Goal: Transaction & Acquisition: Purchase product/service

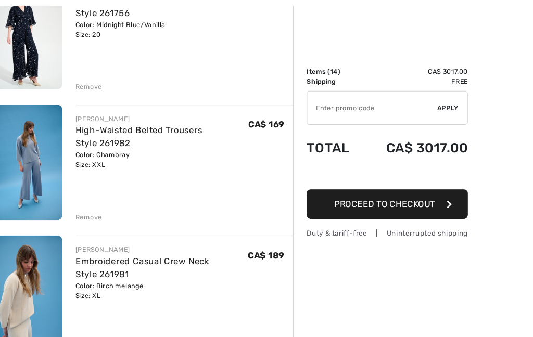
scroll to position [419, 0]
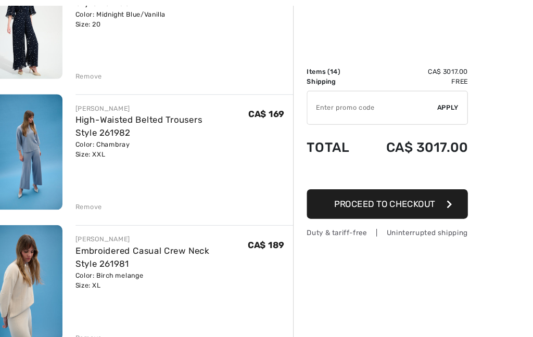
click at [24, 272] on img at bounding box center [42, 269] width 73 height 110
click at [35, 231] on img at bounding box center [42, 269] width 73 height 110
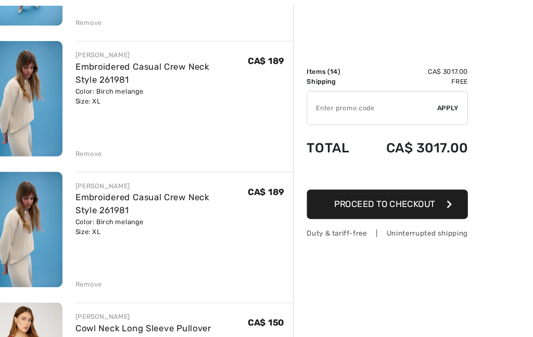
scroll to position [594, 0]
click at [92, 270] on div "Remove" at bounding box center [104, 270] width 25 height 9
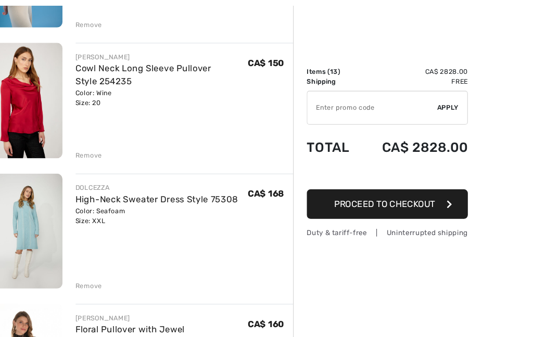
scroll to position [717, 0]
click at [92, 273] on div "Remove" at bounding box center [104, 270] width 25 height 9
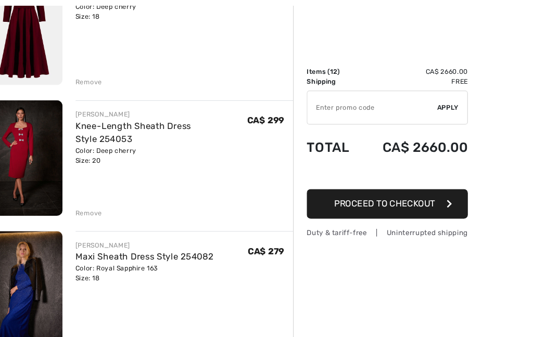
scroll to position [1283, 0]
click at [92, 201] on div "Remove" at bounding box center [104, 202] width 25 height 9
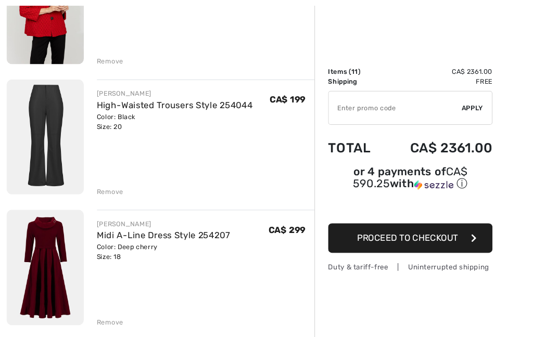
scroll to position [1054, 0]
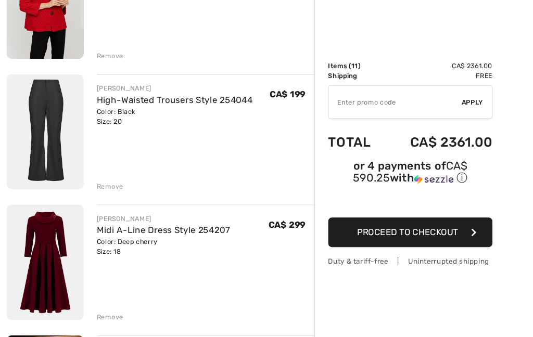
click at [146, 98] on link "High-Waisted Trousers Style 254044" at bounding box center [166, 100] width 148 height 10
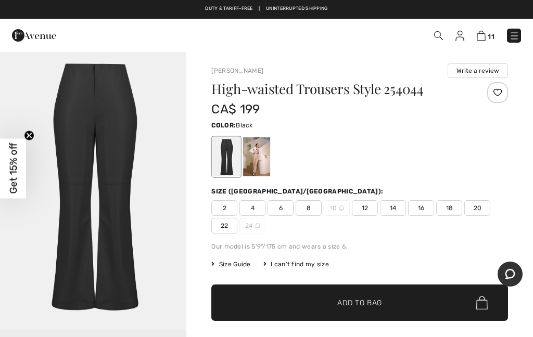
click at [263, 157] on div at bounding box center [256, 156] width 27 height 39
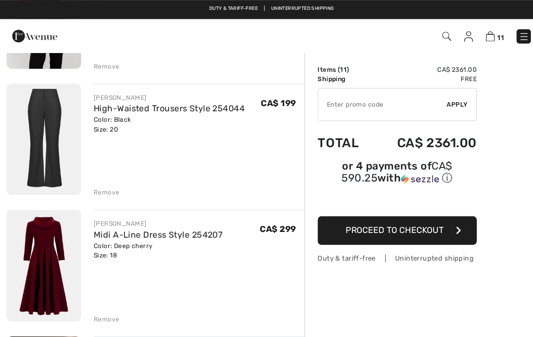
scroll to position [1047, 0]
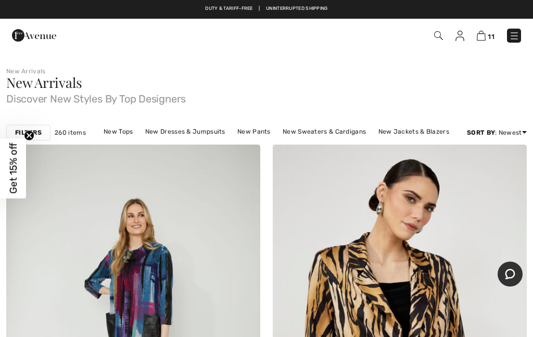
click at [262, 133] on link "New Pants" at bounding box center [254, 132] width 44 height 14
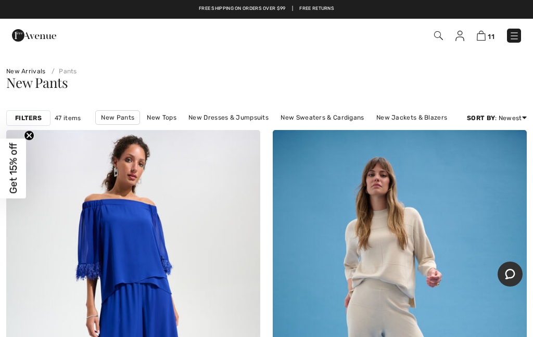
click at [329, 119] on link "New Sweaters & Cardigans" at bounding box center [322, 118] width 94 height 14
click at [313, 123] on link "New Sweaters & Cardigans" at bounding box center [322, 118] width 94 height 14
click at [320, 118] on link "New Sweaters & Cardigans" at bounding box center [322, 118] width 94 height 14
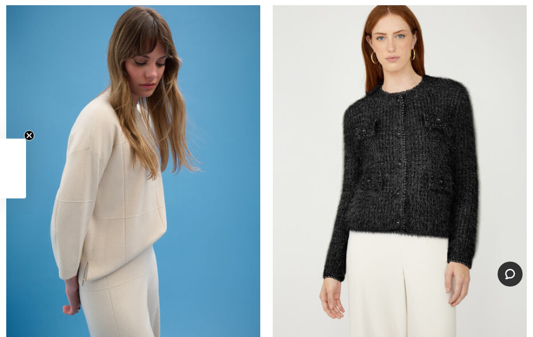
click at [126, 223] on img at bounding box center [133, 165] width 254 height 381
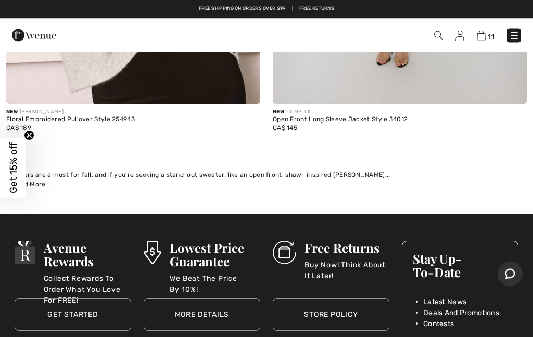
scroll to position [4359, 0]
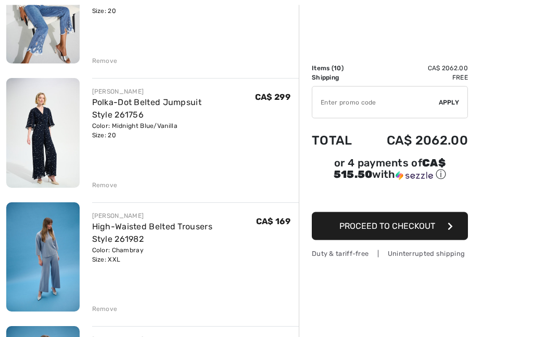
scroll to position [183, 0]
click at [105, 313] on div "Remove" at bounding box center [104, 308] width 25 height 9
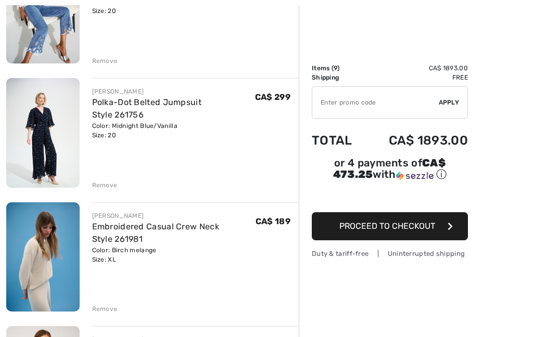
click at [105, 310] on div "Remove" at bounding box center [104, 308] width 25 height 9
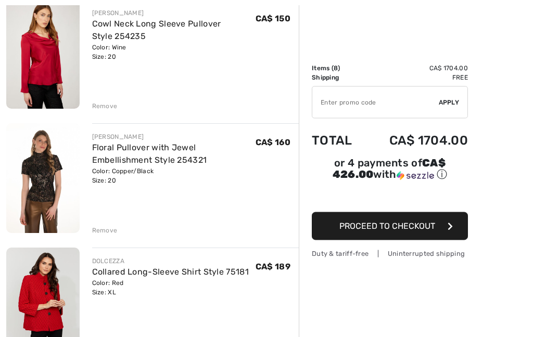
scroll to position [385, 0]
click at [100, 233] on div "Remove" at bounding box center [104, 230] width 25 height 9
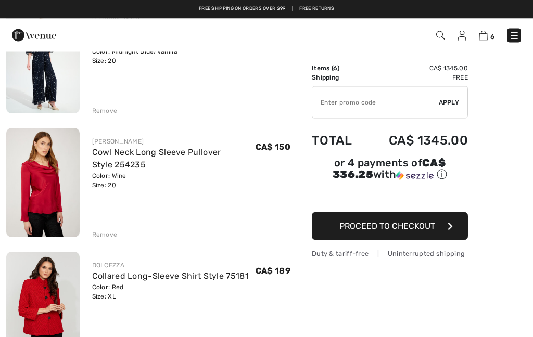
scroll to position [257, 0]
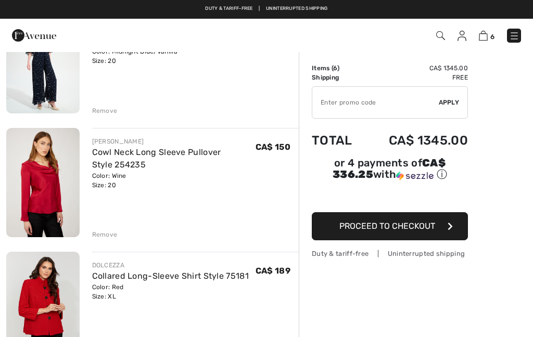
click at [107, 235] on div "Remove" at bounding box center [104, 234] width 25 height 9
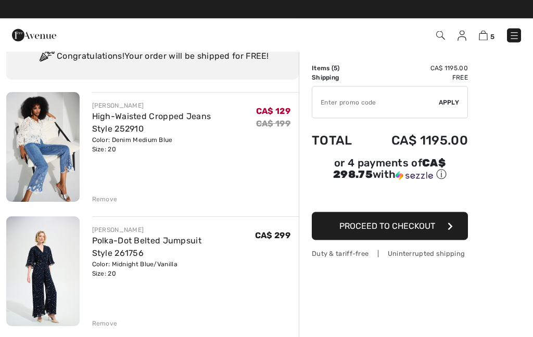
scroll to position [44, 0]
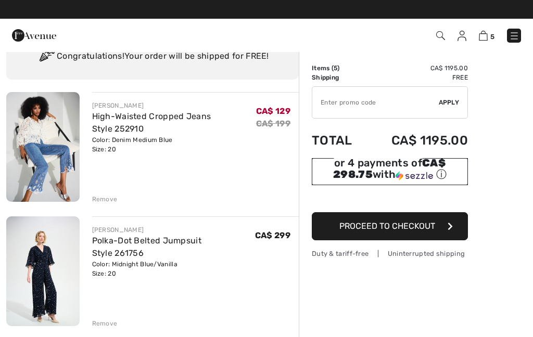
click at [412, 177] on img at bounding box center [413, 175] width 37 height 9
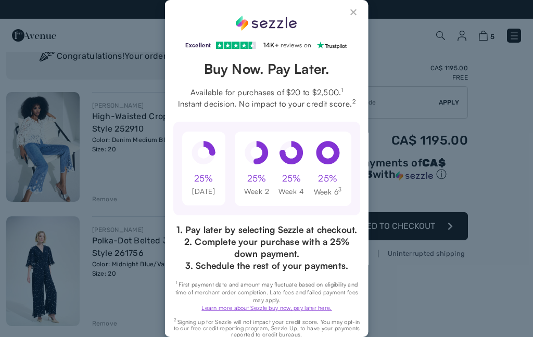
scroll to position [0, 0]
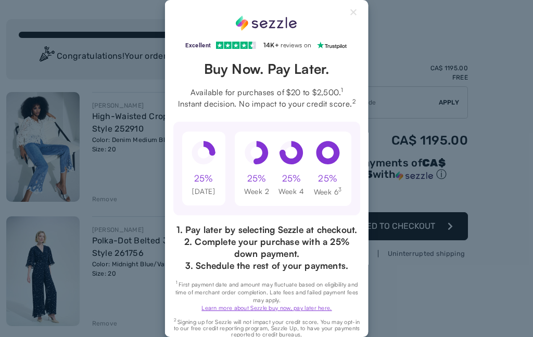
click at [414, 173] on div "Excellent 4.3 out of 5 star rating on Trustpilot 1" at bounding box center [266, 168] width 533 height 337
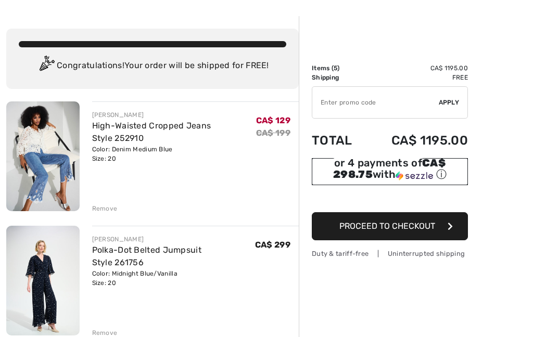
scroll to position [44, 0]
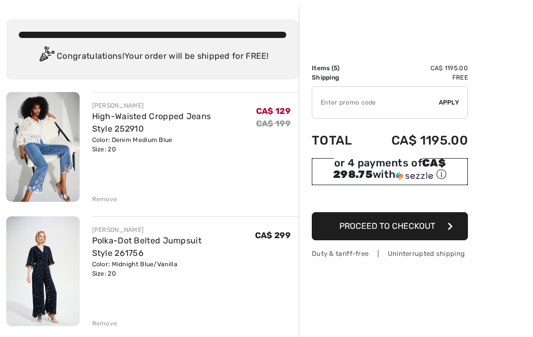
click at [395, 167] on div "or 4 payments of CA$ 298.75 with ⓘ" at bounding box center [390, 169] width 156 height 23
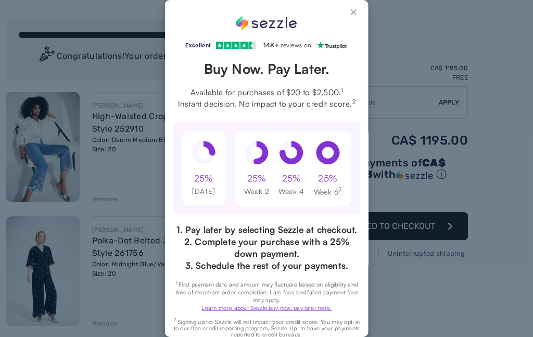
scroll to position [0, 0]
click at [360, 9] on div "Excellent 4.3 out of 5 star rating on Trustpilot 1" at bounding box center [266, 168] width 203 height 337
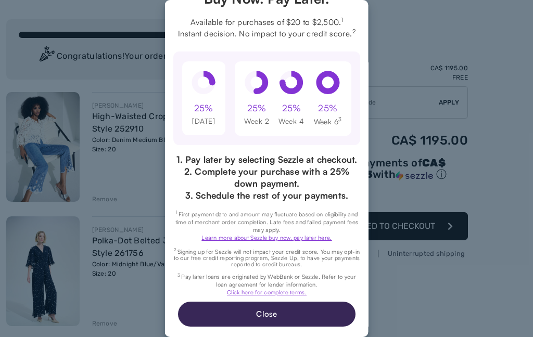
scroll to position [79, 0]
click at [261, 326] on button "Close" at bounding box center [265, 314] width 177 height 25
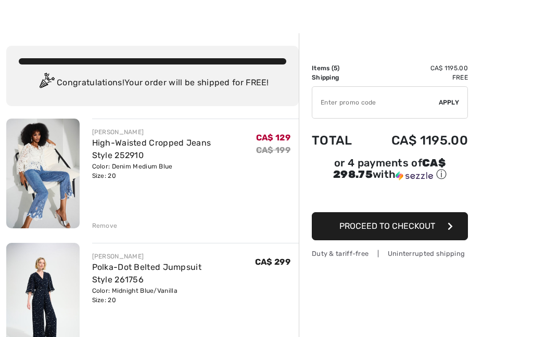
scroll to position [44, 0]
